Goal: Task Accomplishment & Management: Manage account settings

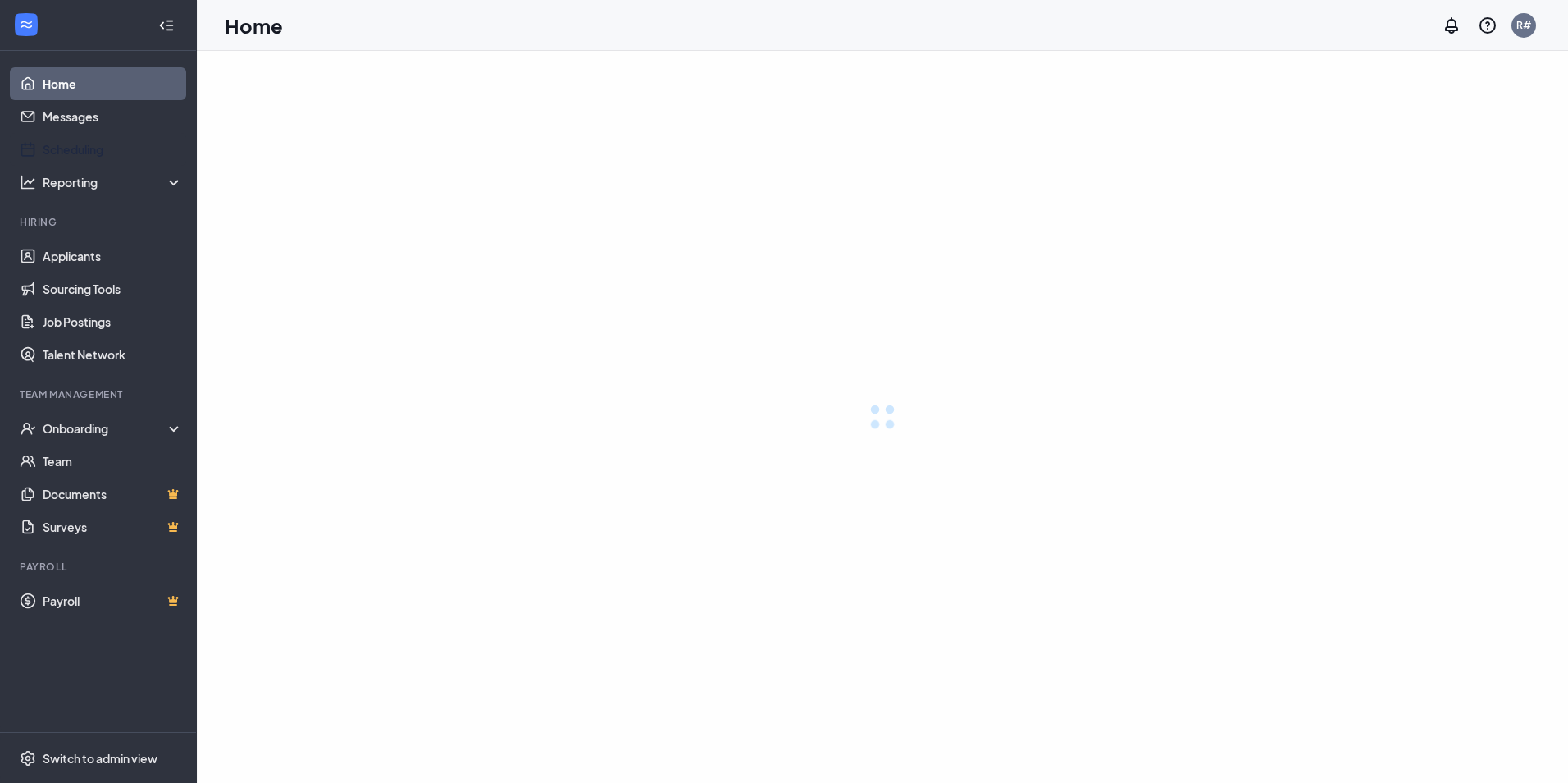
click at [81, 151] on link "Scheduling" at bounding box center [113, 150] width 140 height 33
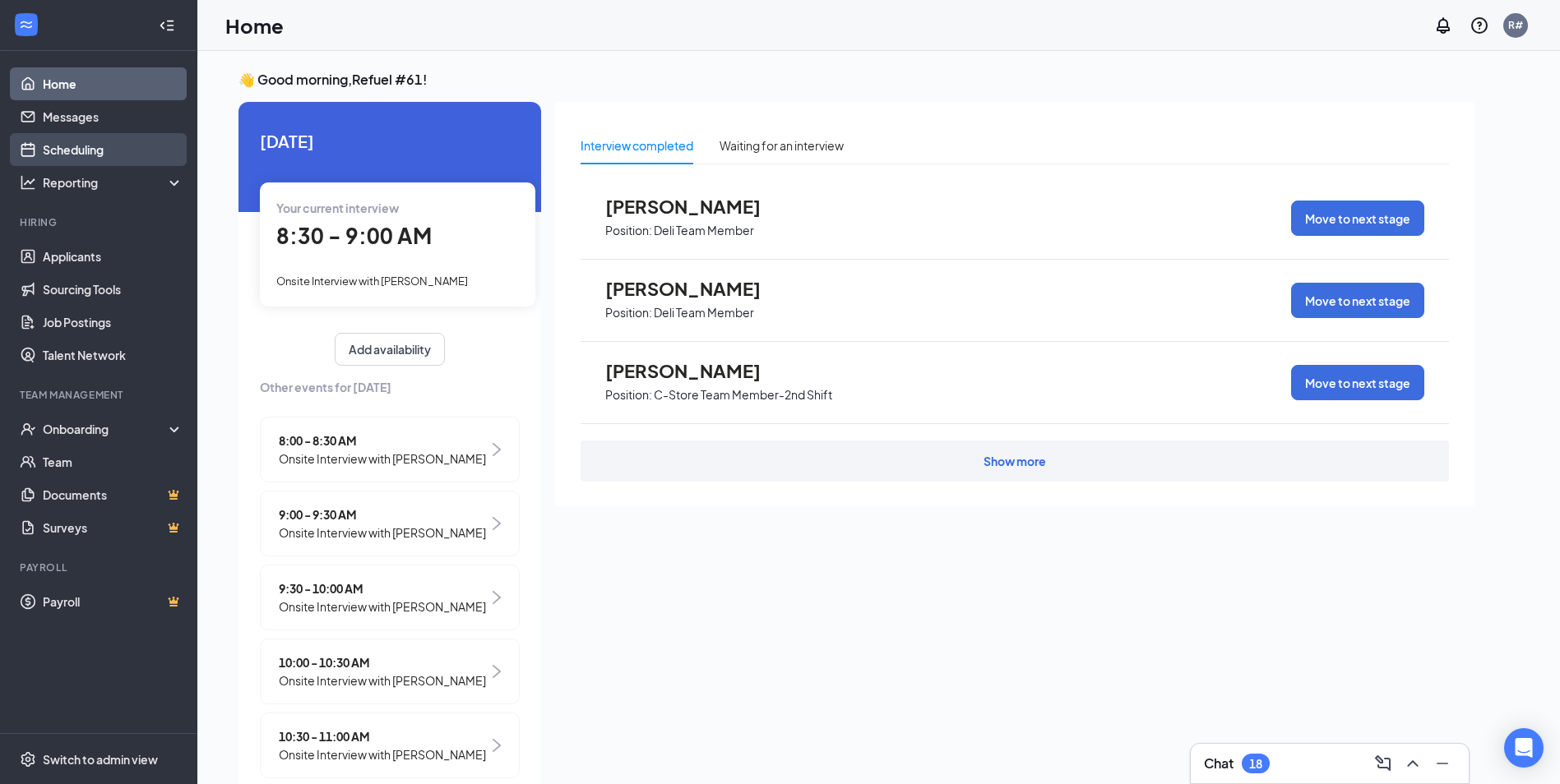
click at [98, 151] on link "Scheduling" at bounding box center [113, 150] width 140 height 33
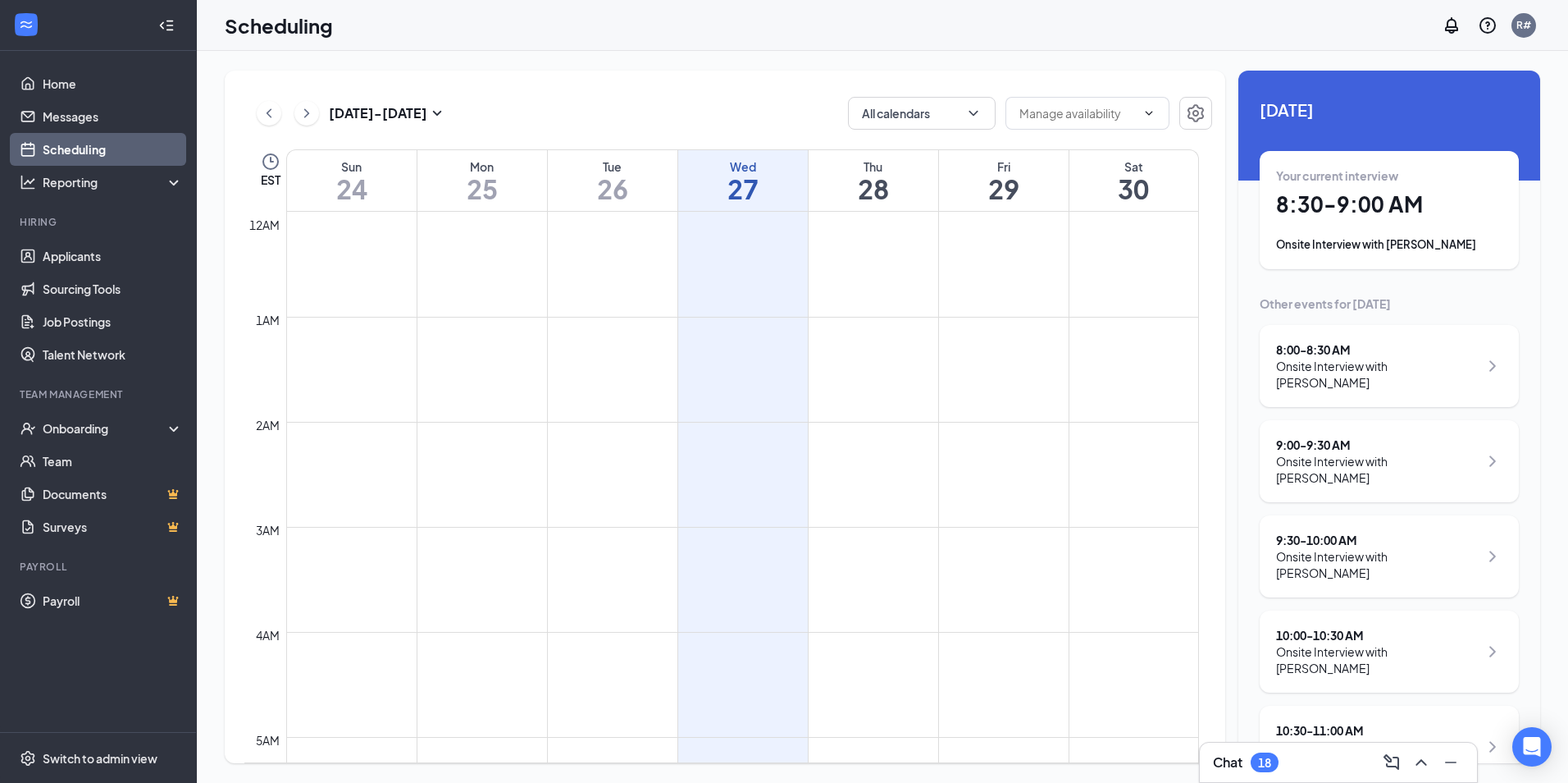
scroll to position [806, 0]
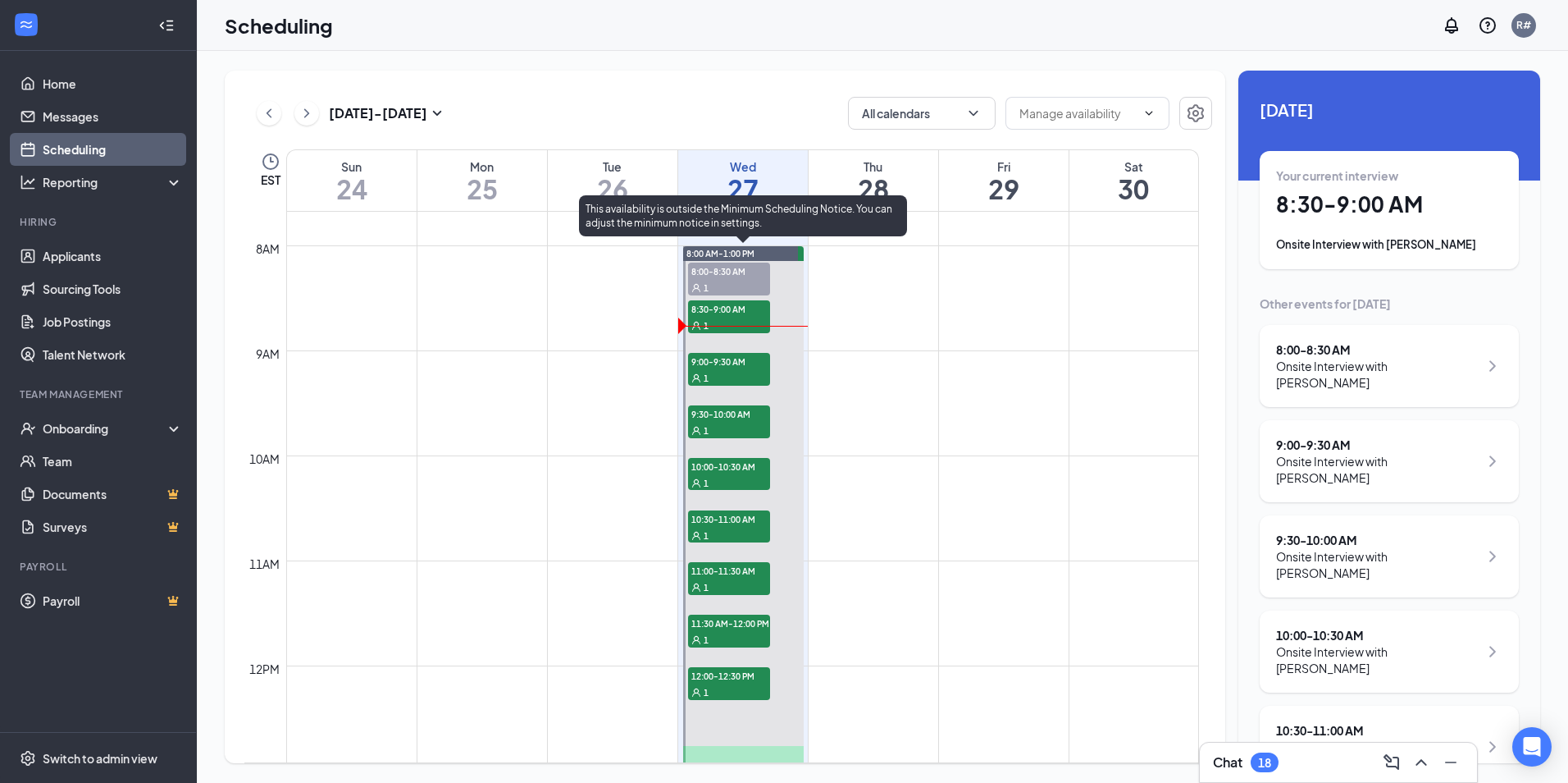
click at [745, 360] on span "9:00-9:30 AM" at bounding box center [729, 361] width 82 height 17
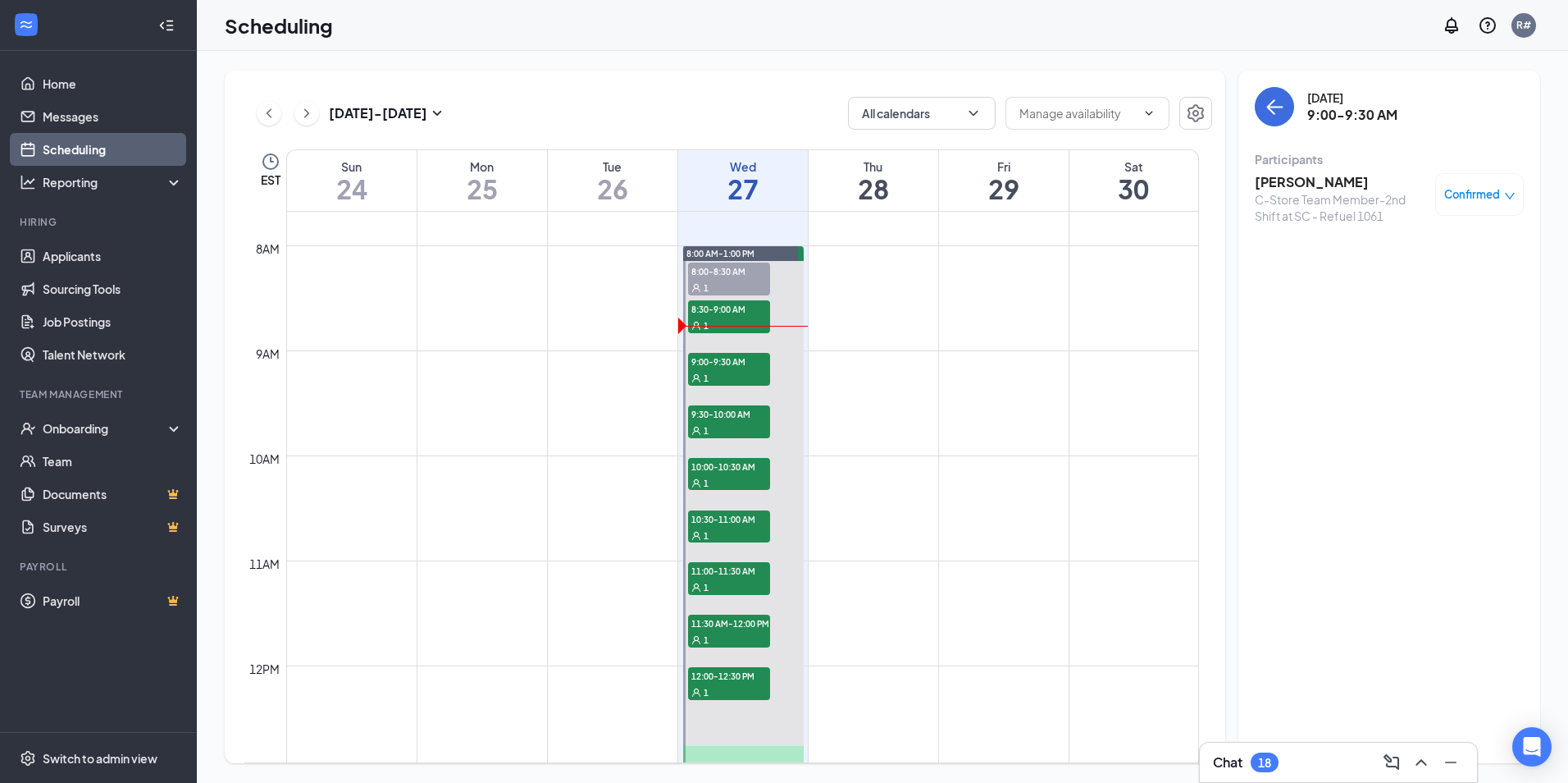
click at [1307, 185] on h3 "[PERSON_NAME]" at bounding box center [1341, 182] width 172 height 18
